Goal: Task Accomplishment & Management: Use online tool/utility

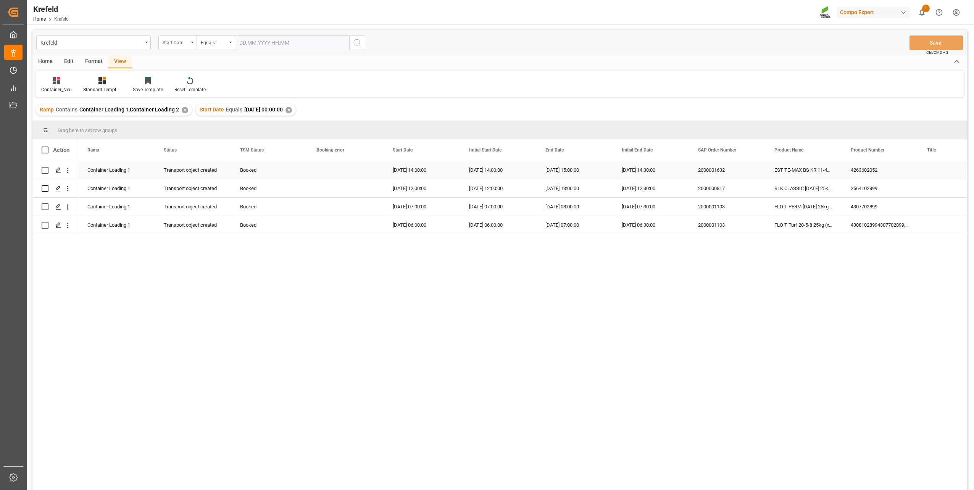
click at [715, 171] on div "2000001632" at bounding box center [727, 170] width 76 height 18
click at [722, 191] on div "2000000817" at bounding box center [727, 188] width 76 height 18
click at [723, 206] on div "2000001103" at bounding box center [727, 207] width 76 height 18
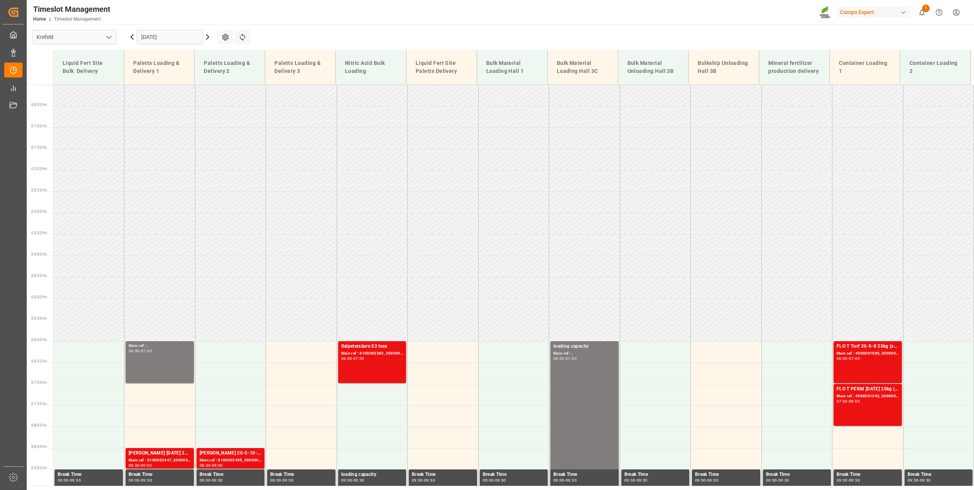
scroll to position [250, 0]
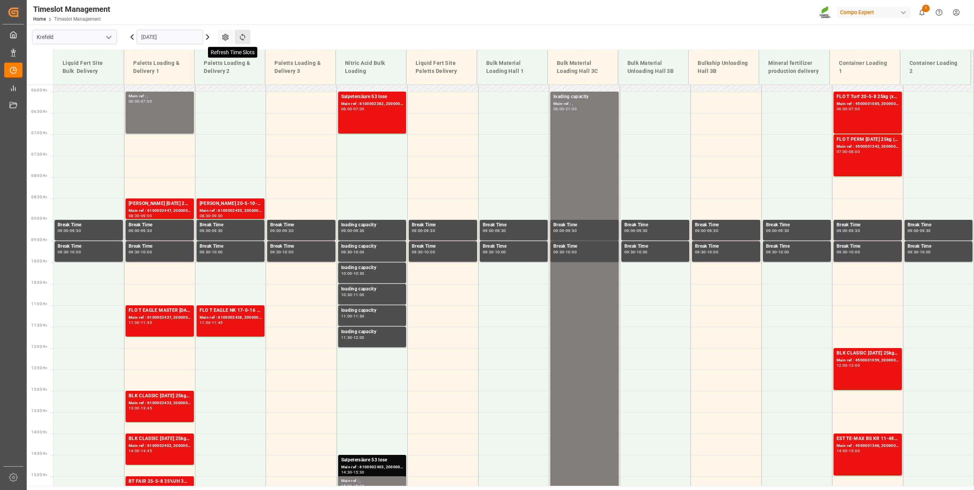
click at [245, 38] on icon at bounding box center [242, 37] width 5 height 7
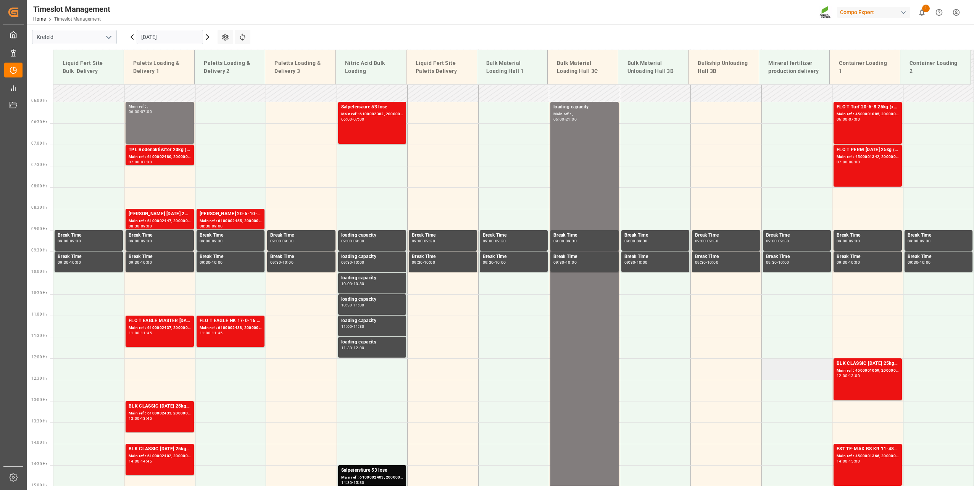
scroll to position [182, 0]
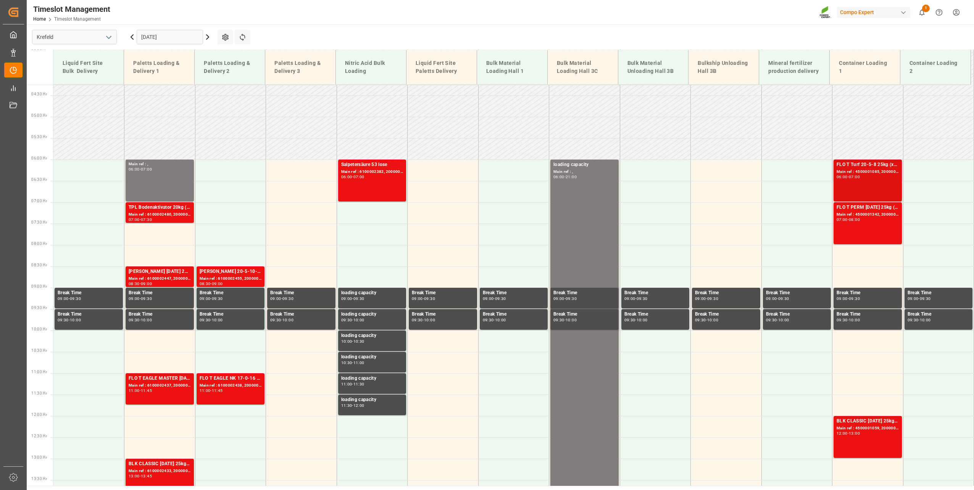
click at [868, 180] on div "FLO T Turf 20-5-8 25kg (x42) INTFLO T PERM [DATE] 25kg (x42) INT;FLO T Turf 20-…" at bounding box center [867, 180] width 62 height 39
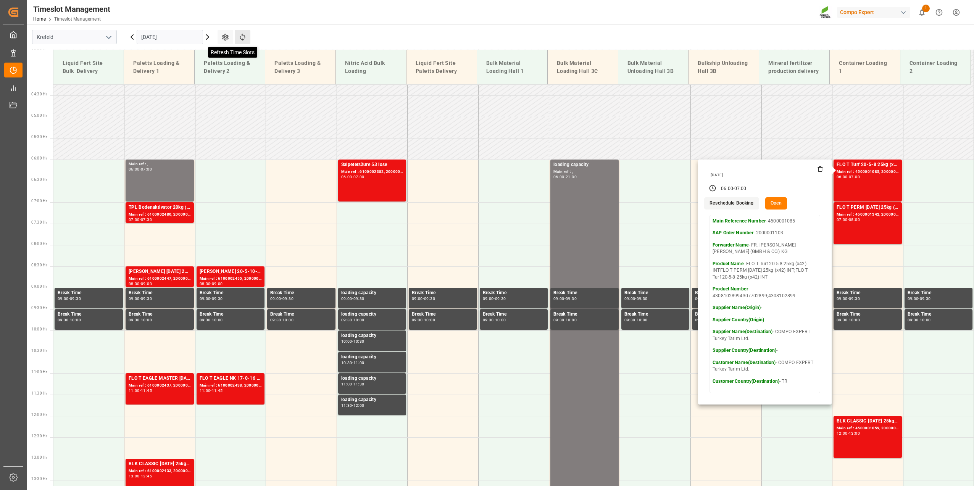
click at [245, 39] on icon at bounding box center [242, 37] width 8 height 8
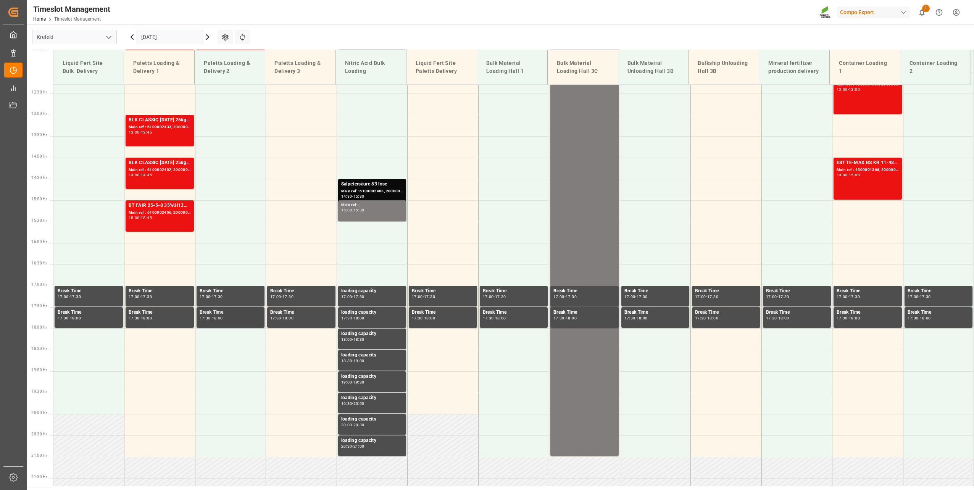
scroll to position [411, 0]
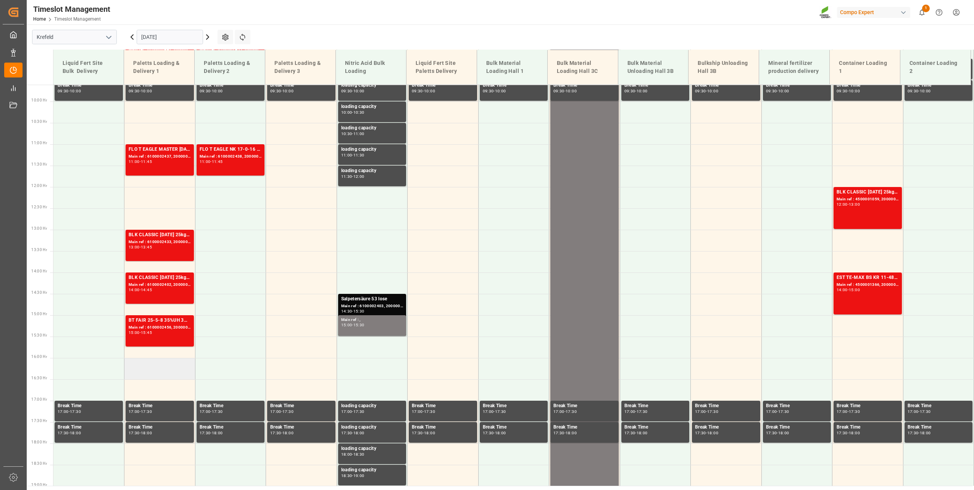
click at [156, 368] on td at bounding box center [159, 368] width 71 height 21
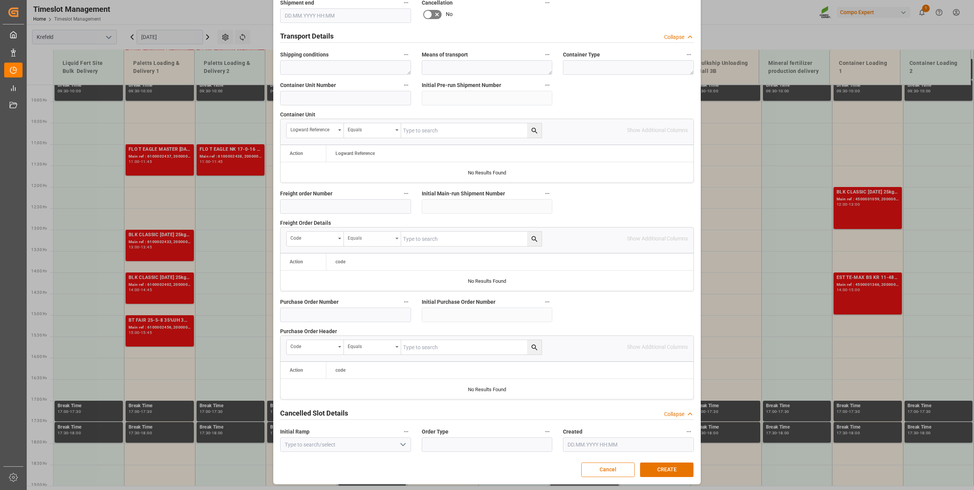
type input "[DATE] 16:00"
type input "[DATE] 16:30"
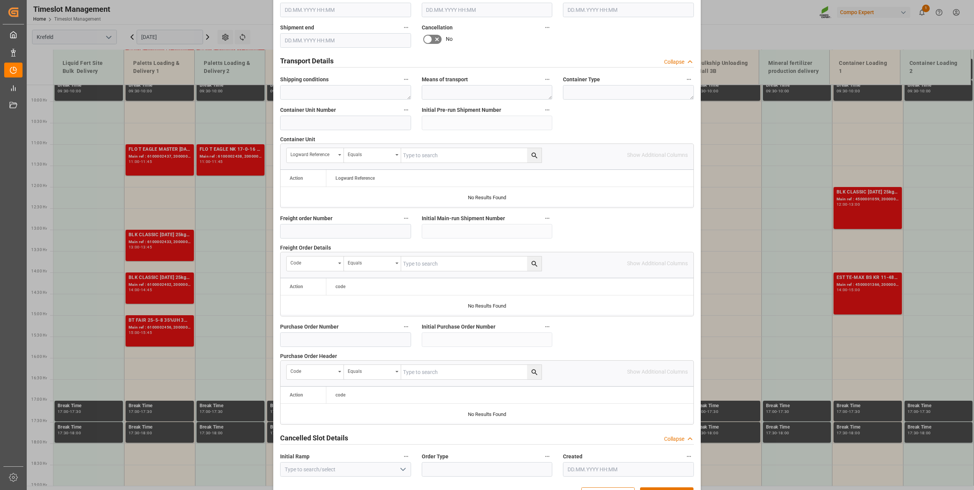
scroll to position [531, 0]
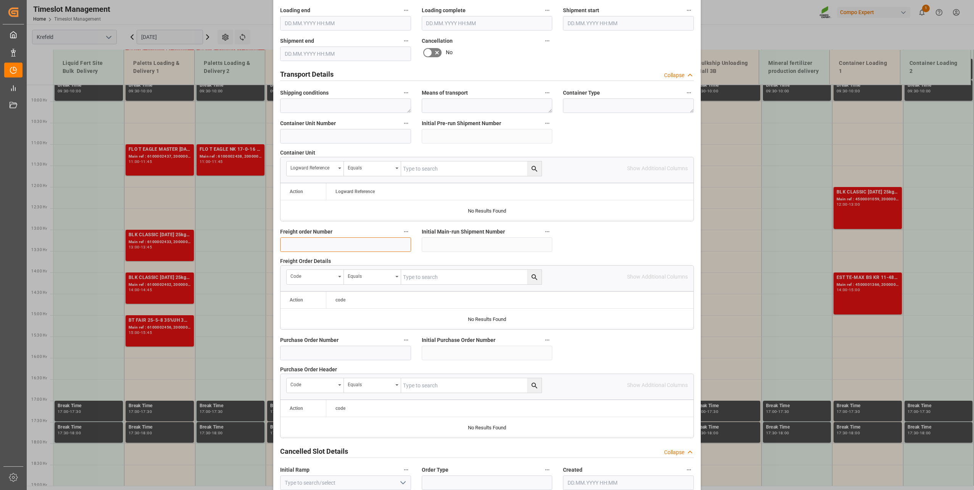
click at [327, 245] on input at bounding box center [345, 244] width 131 height 15
type input "6100002439"
click at [631, 240] on div "Transport object created Truck registers at the warehouse Loading start Loading…" at bounding box center [487, 3] width 424 height 980
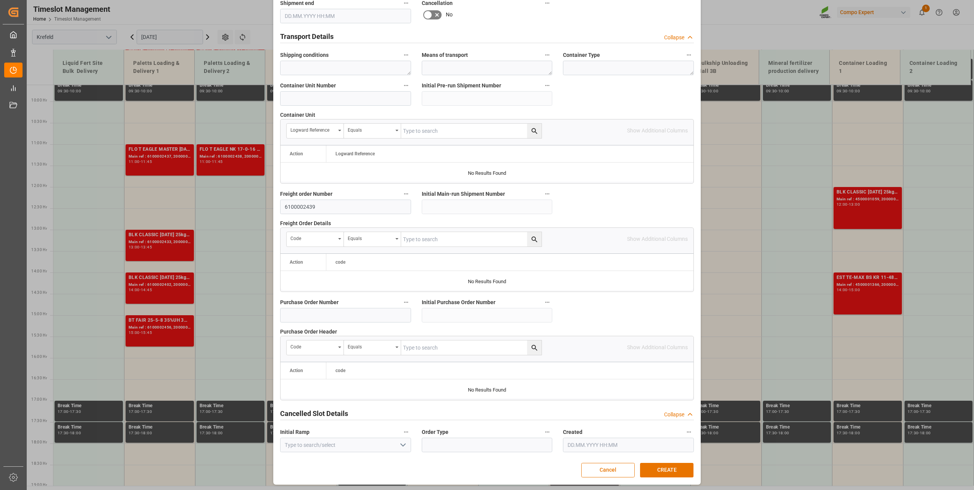
scroll to position [569, 0]
click at [651, 473] on button "CREATE" at bounding box center [666, 469] width 53 height 15
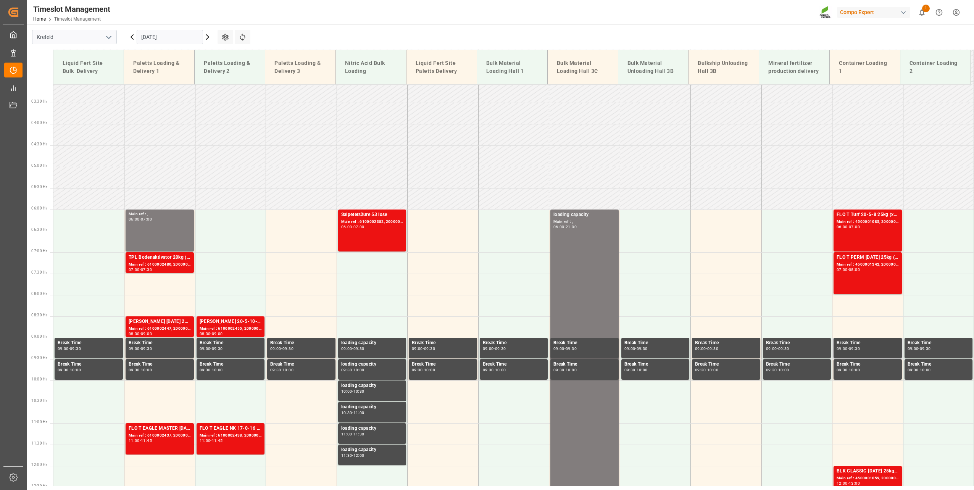
scroll to position [53, 0]
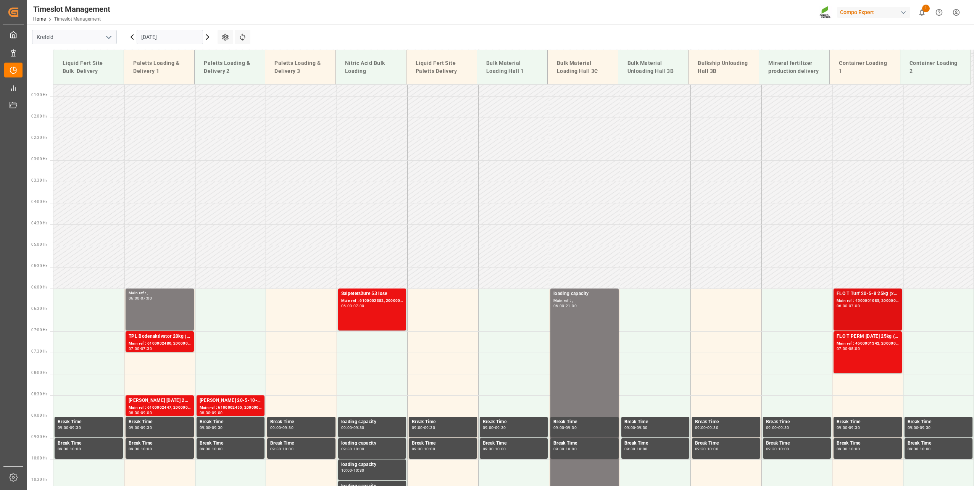
click at [878, 299] on div "Main ref : 4500001085, 2000001103" at bounding box center [867, 301] width 62 height 6
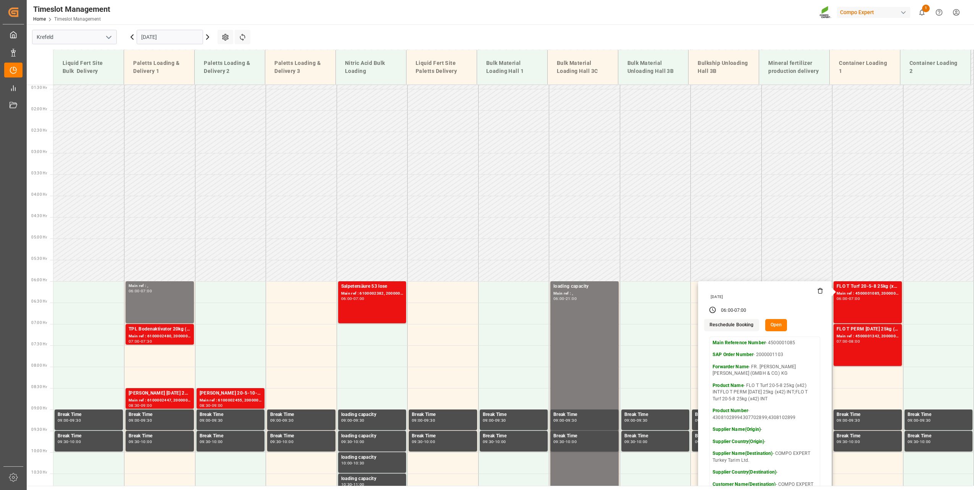
scroll to position [0, 0]
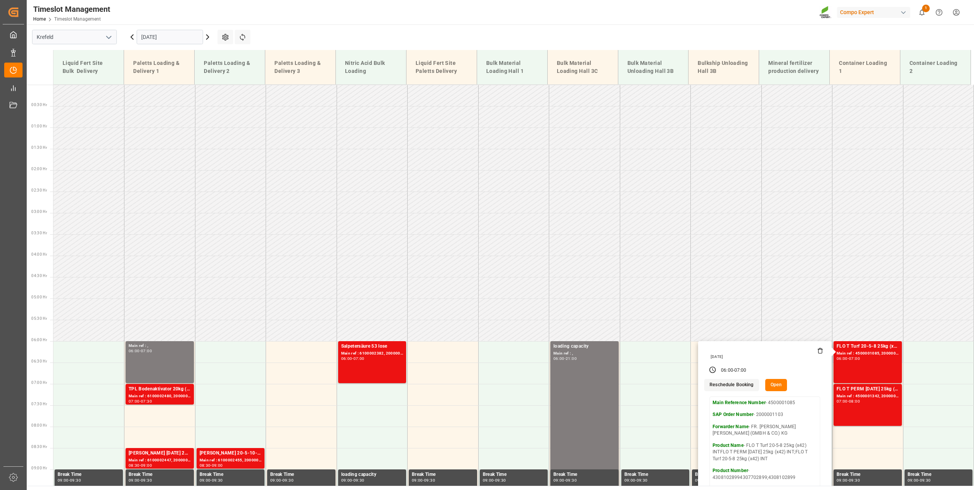
click at [774, 387] on button "Open" at bounding box center [776, 385] width 22 height 12
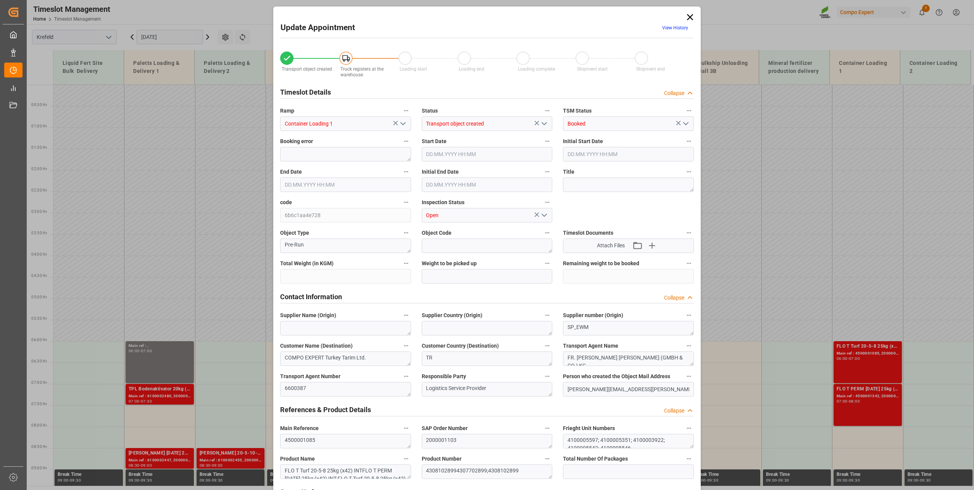
type input "142103.5"
type input "0"
type input "[DATE] 06:00"
type input "[DATE] 07:00"
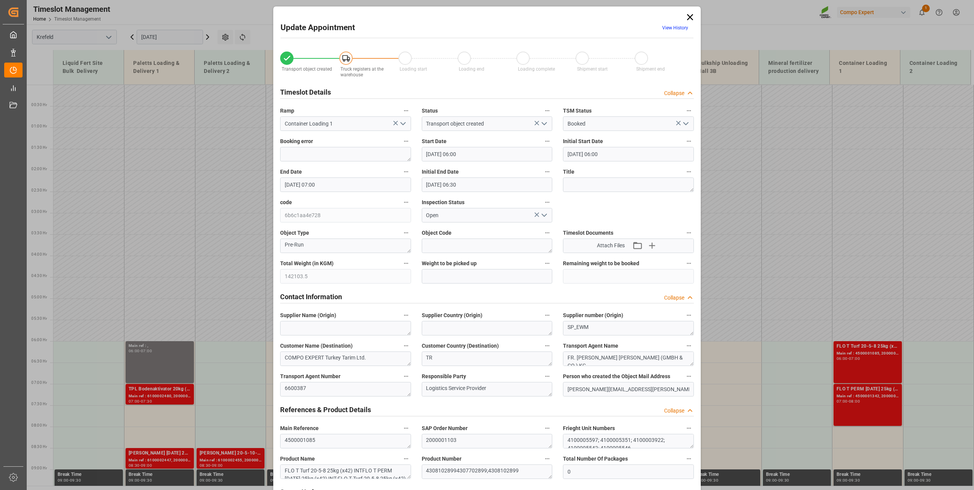
type input "[DATE] 06:30"
type input "[DATE] 10:08"
type input "[DATE] 07:22"
click at [669, 26] on link "View History" at bounding box center [675, 27] width 26 height 5
